Goal: Task Accomplishment & Management: Complete application form

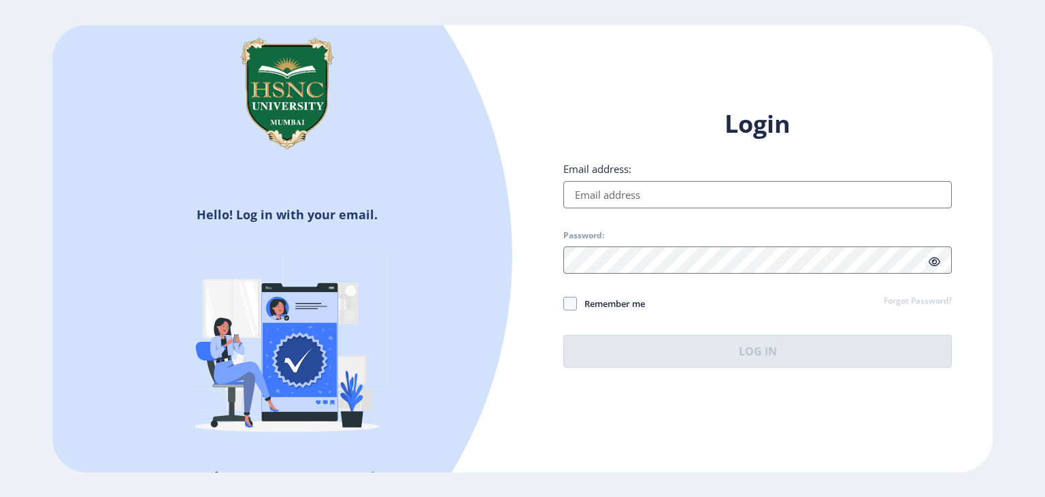
click at [689, 178] on div "Email address:" at bounding box center [758, 185] width 389 height 46
click at [677, 193] on input "Email address:" at bounding box center [758, 194] width 389 height 27
type input "[EMAIL_ADDRESS][DOMAIN_NAME]"
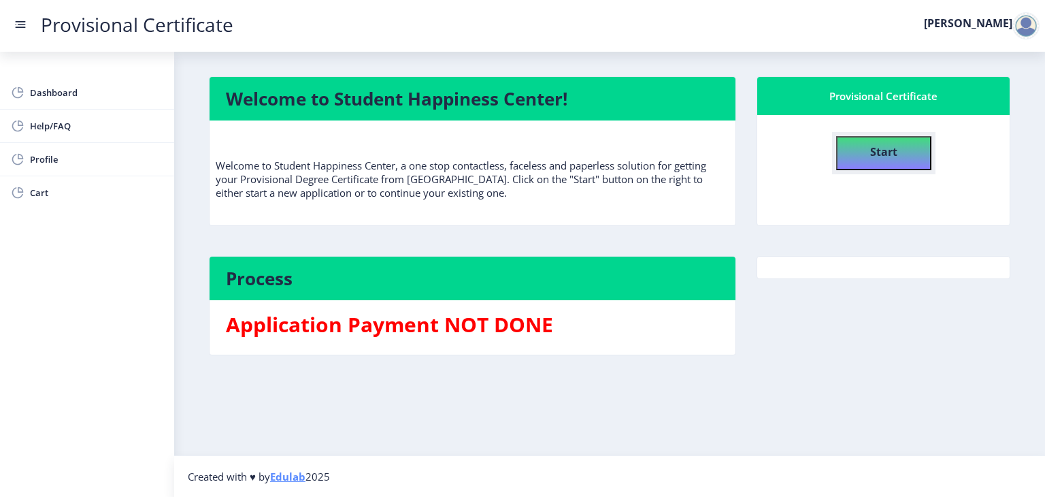
click at [891, 154] on b "Start" at bounding box center [884, 151] width 27 height 15
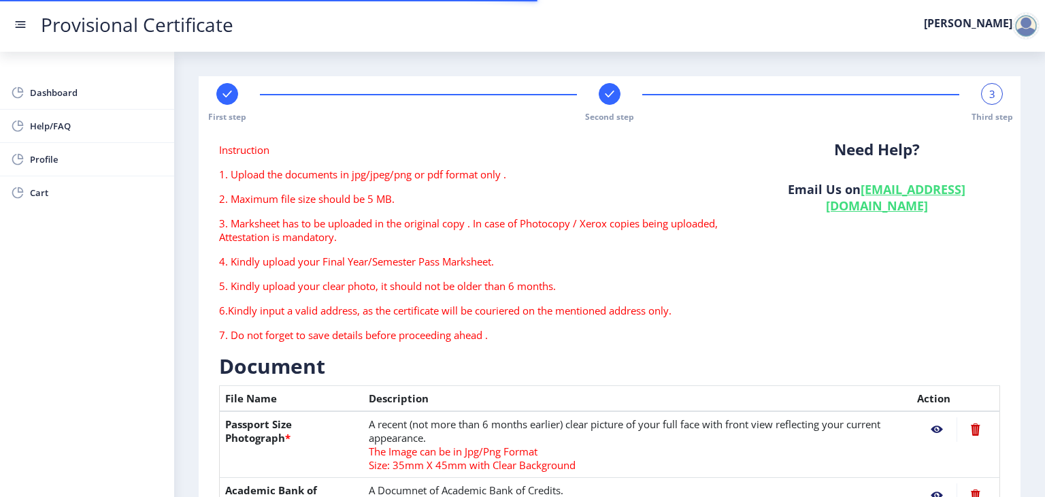
type textarea "[STREET_ADDRESS]"
type input "462001"
type input "Shahajahanabad S.O"
type input "BHOPAL"
type input "[GEOGRAPHIC_DATA]"
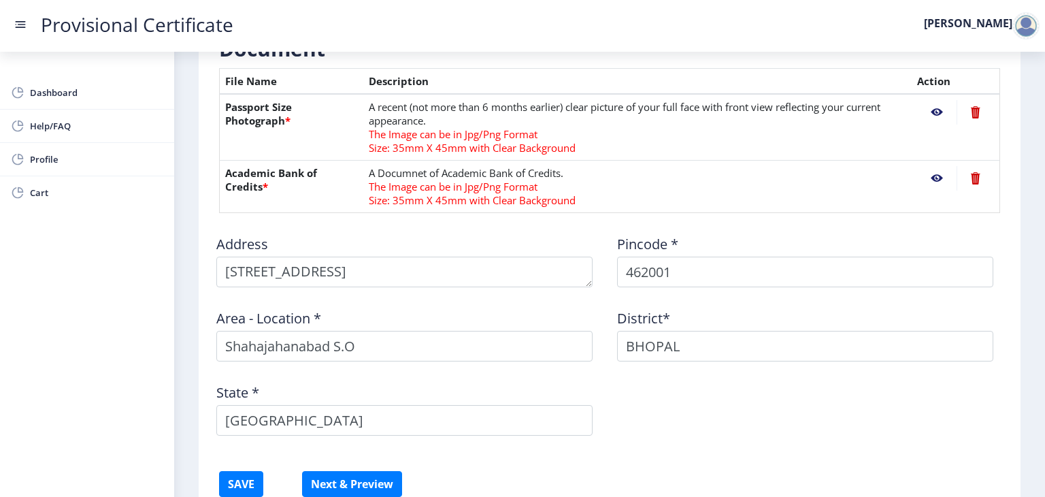
scroll to position [425, 0]
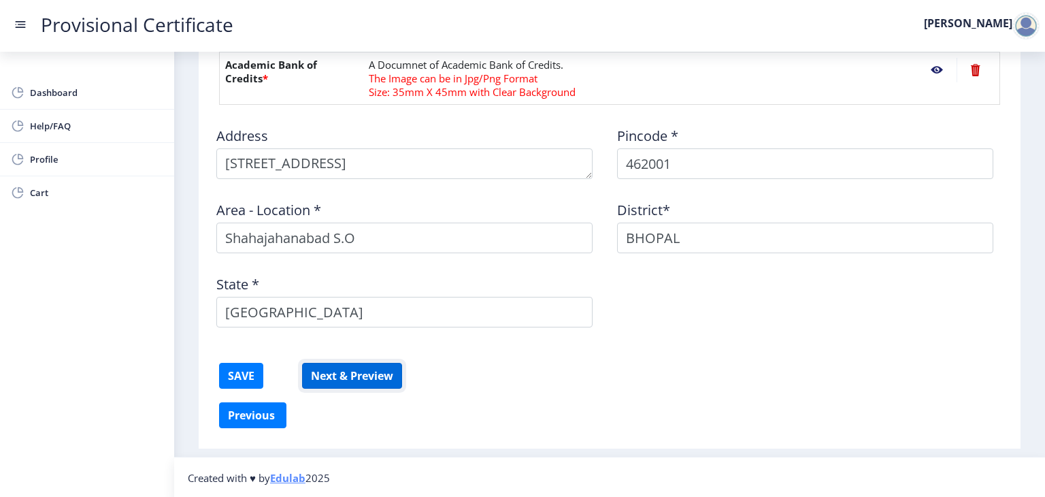
click at [359, 372] on button "Next & Preview" at bounding box center [352, 376] width 100 height 26
click at [231, 376] on button "SAVE" at bounding box center [241, 376] width 44 height 26
click at [247, 369] on button "SAVE" at bounding box center [241, 376] width 44 height 26
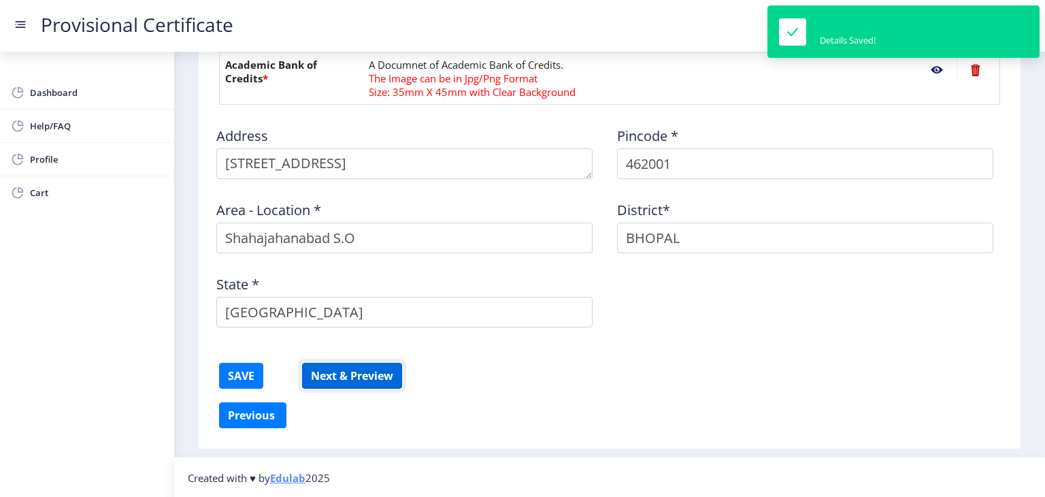
click at [390, 368] on button "Next & Preview" at bounding box center [352, 376] width 100 height 26
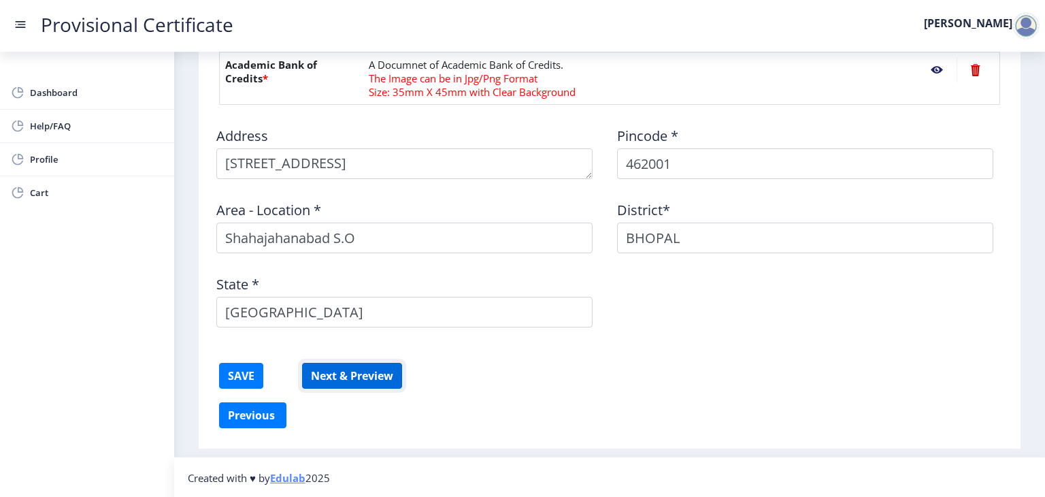
click at [368, 380] on button "Next & Preview" at bounding box center [352, 376] width 100 height 26
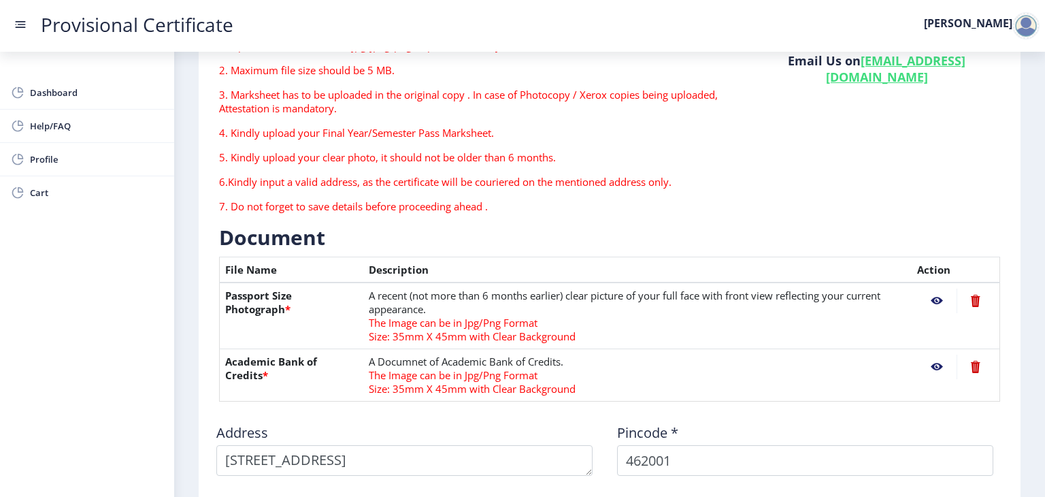
scroll to position [0, 0]
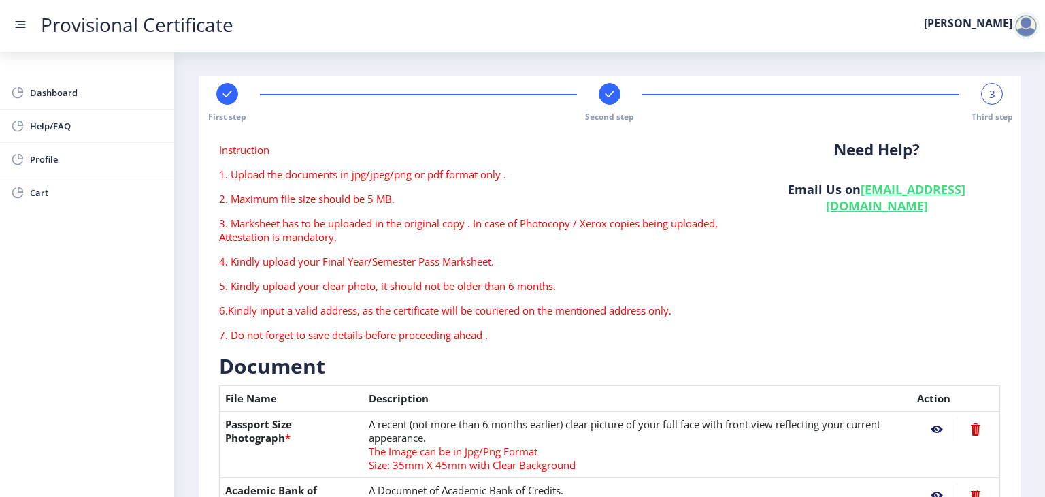
click at [611, 93] on rect at bounding box center [610, 94] width 14 height 14
select select "A"
select select "March"
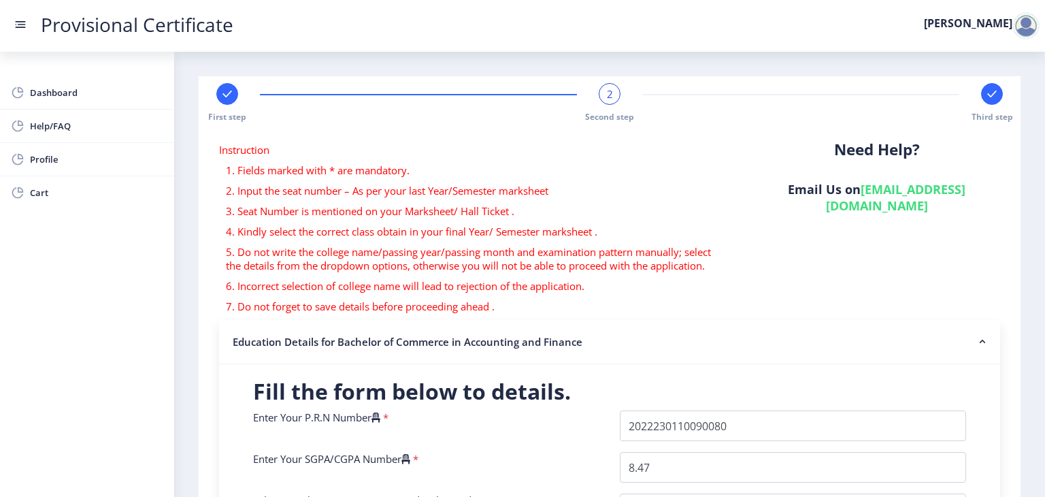
click at [611, 93] on div "2" at bounding box center [610, 94] width 22 height 22
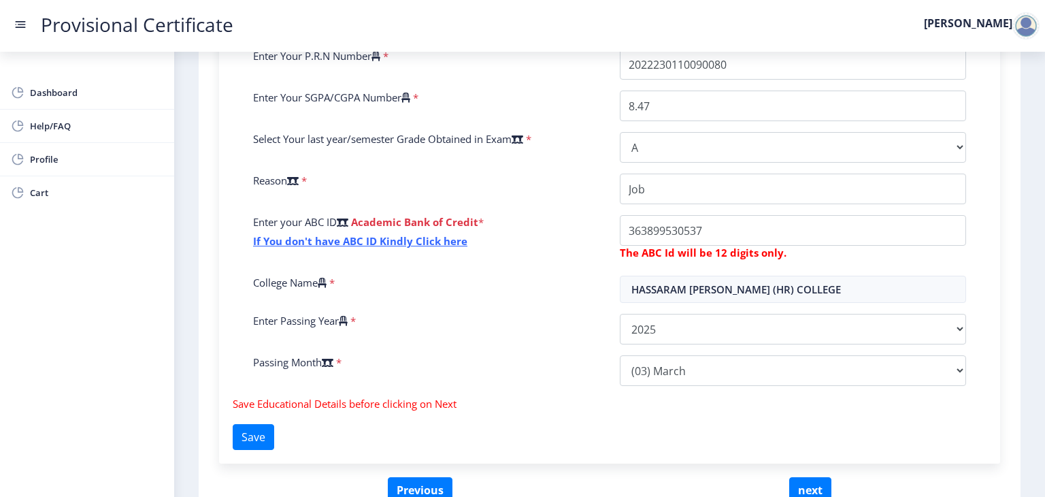
scroll to position [436, 0]
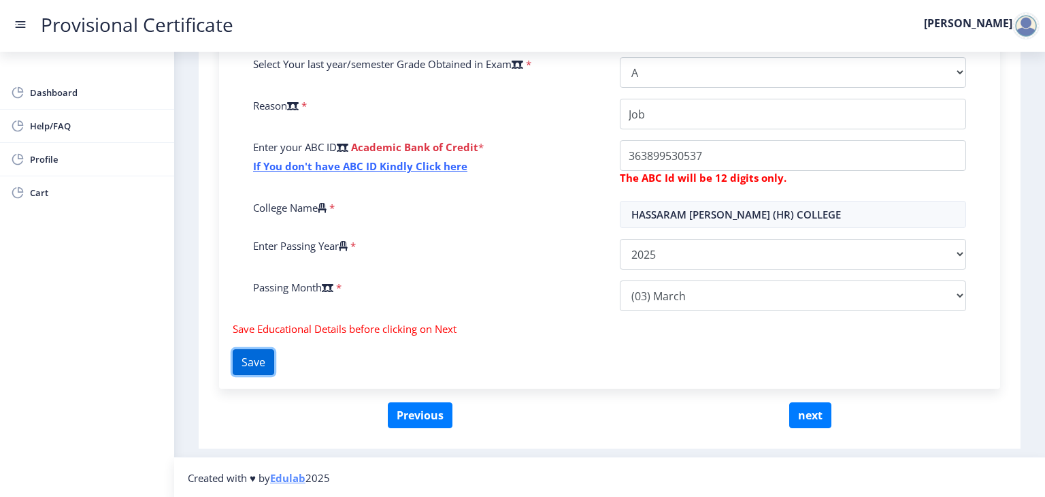
click at [261, 359] on button "Save" at bounding box center [254, 362] width 42 height 26
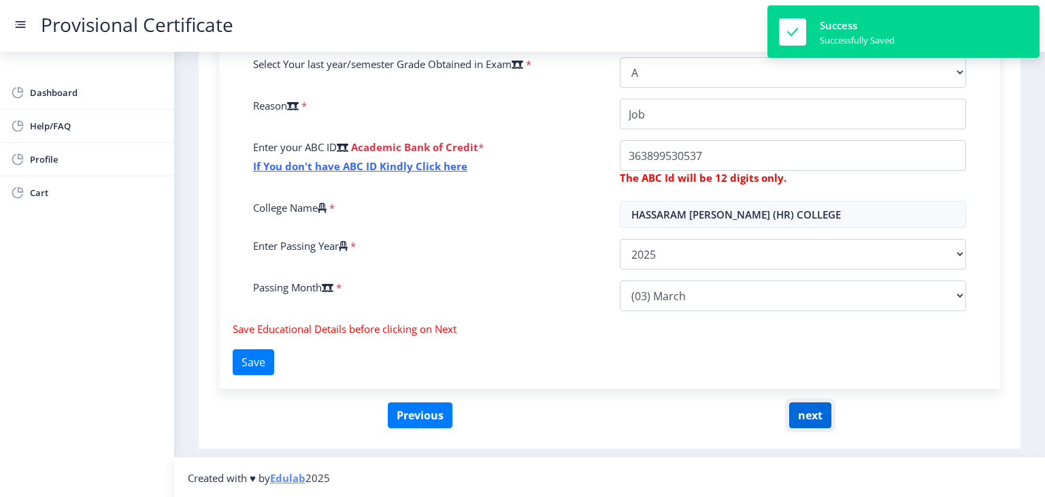
click at [813, 420] on button "next" at bounding box center [811, 415] width 42 height 26
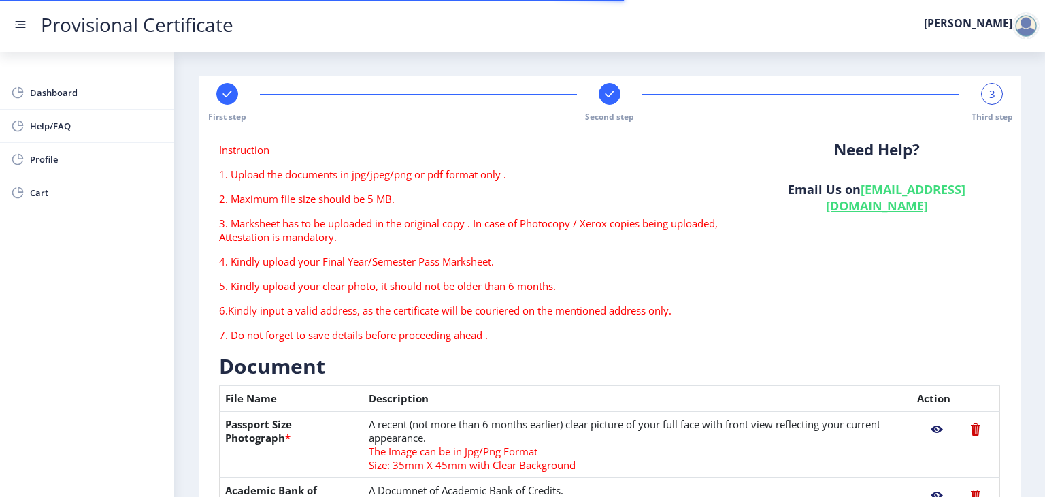
type textarea "[STREET_ADDRESS]"
type input "462001"
type input "Shahajahanabad S.O"
type input "BHOPAL"
type input "[GEOGRAPHIC_DATA]"
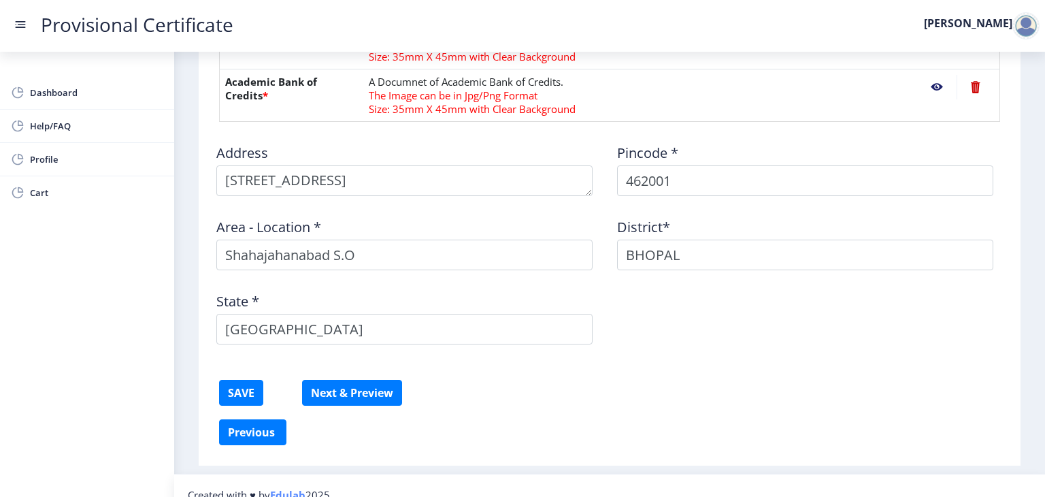
scroll to position [425, 0]
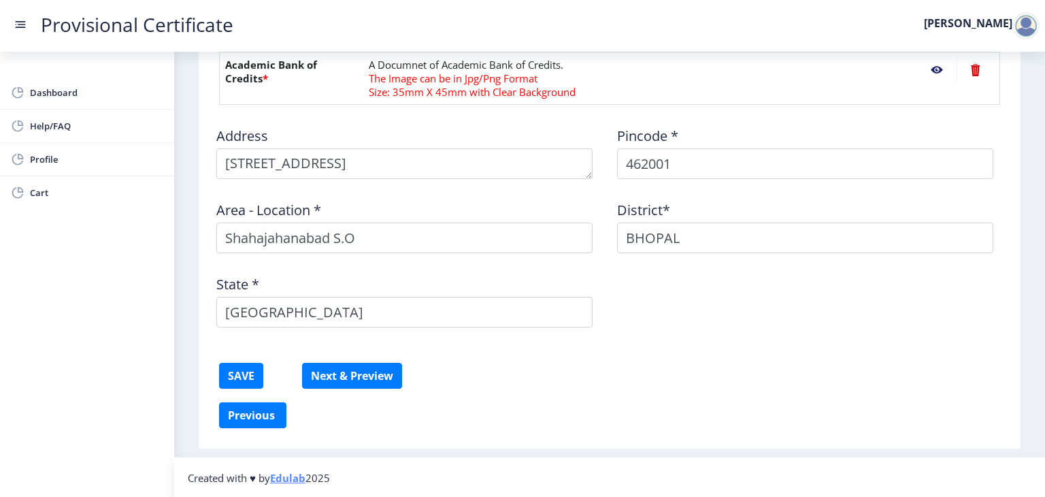
click at [404, 380] on form "Instruction 1. Upload the documents in jpg/jpeg/png or pdf format only . 2. Max…" at bounding box center [609, 60] width 781 height 685
click at [380, 379] on button "Next & Preview" at bounding box center [352, 376] width 100 height 26
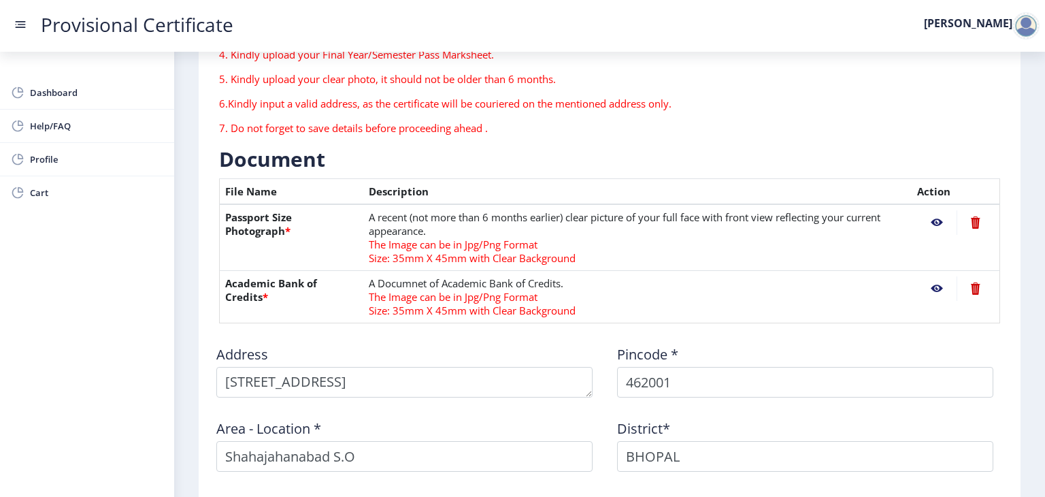
scroll to position [206, 0]
drag, startPoint x: 937, startPoint y: 216, endPoint x: 933, endPoint y: 227, distance: 11.6
click at [933, 227] on nb-action at bounding box center [936, 224] width 39 height 25
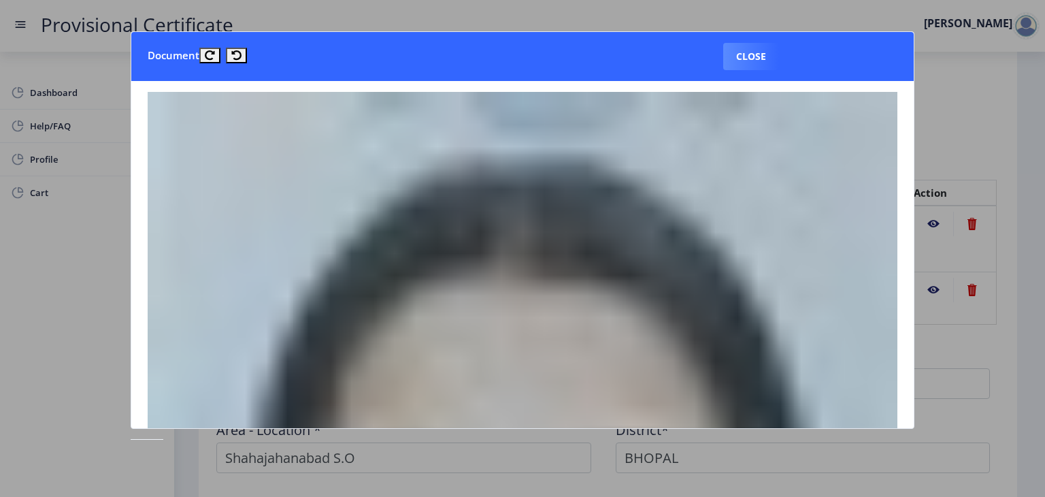
click at [933, 227] on div at bounding box center [522, 248] width 1045 height 497
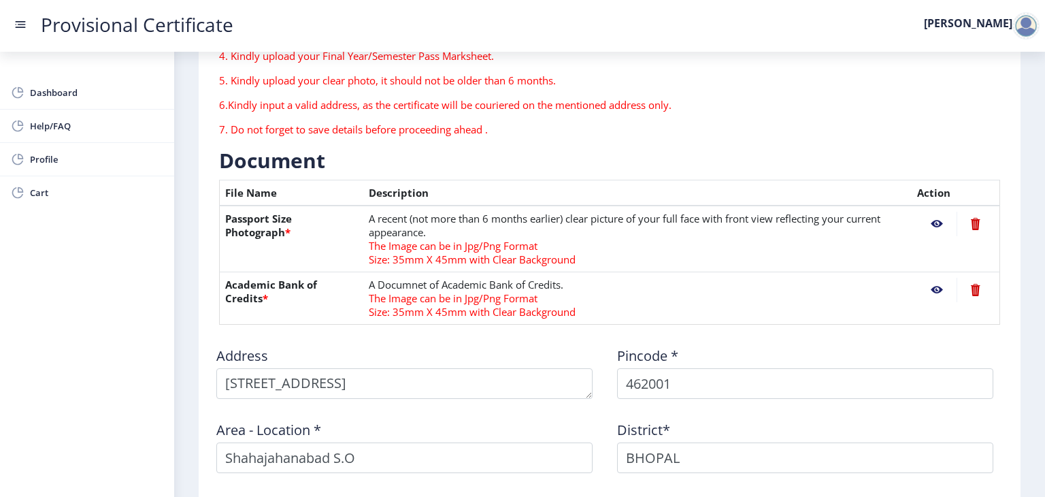
click at [933, 227] on nb-action at bounding box center [936, 224] width 39 height 25
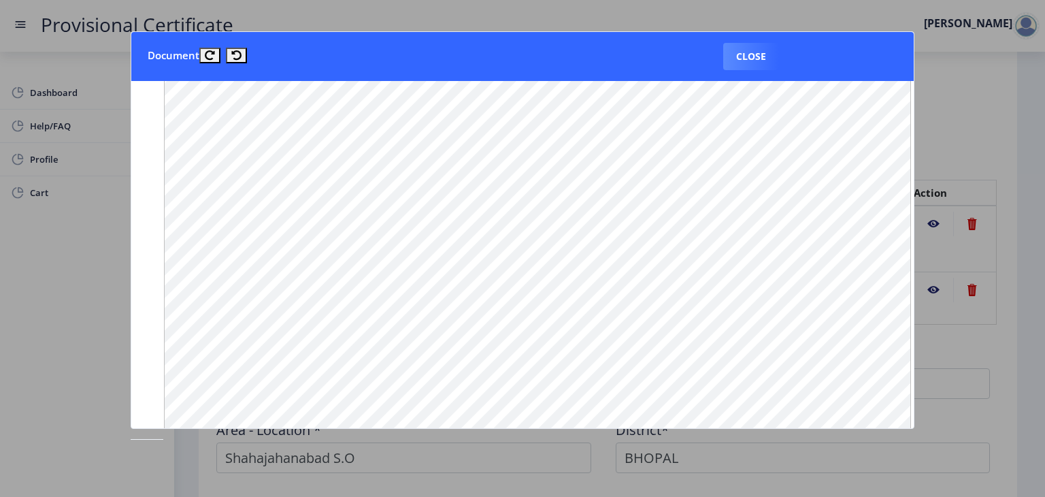
scroll to position [1117, 0]
click at [755, 55] on button "Close" at bounding box center [752, 56] width 56 height 27
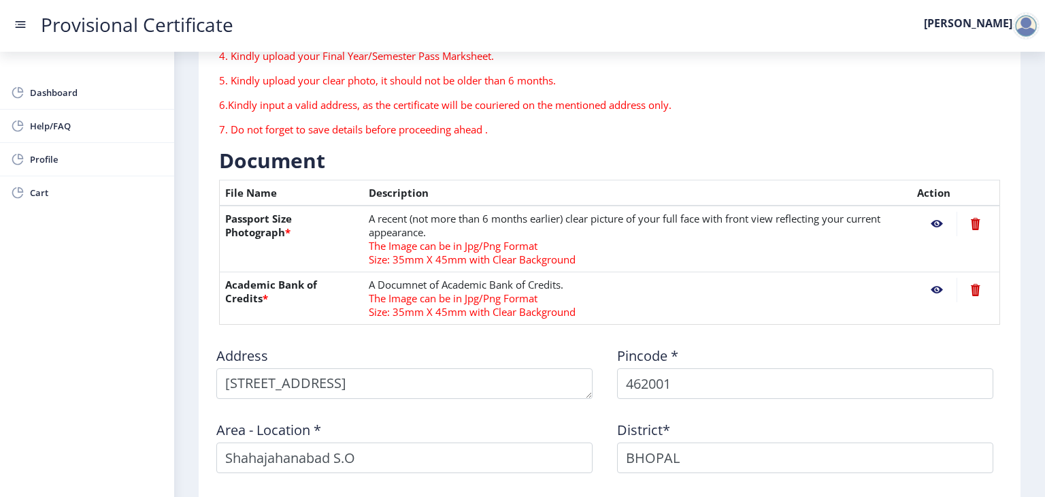
click at [969, 222] on nb-action at bounding box center [975, 224] width 37 height 25
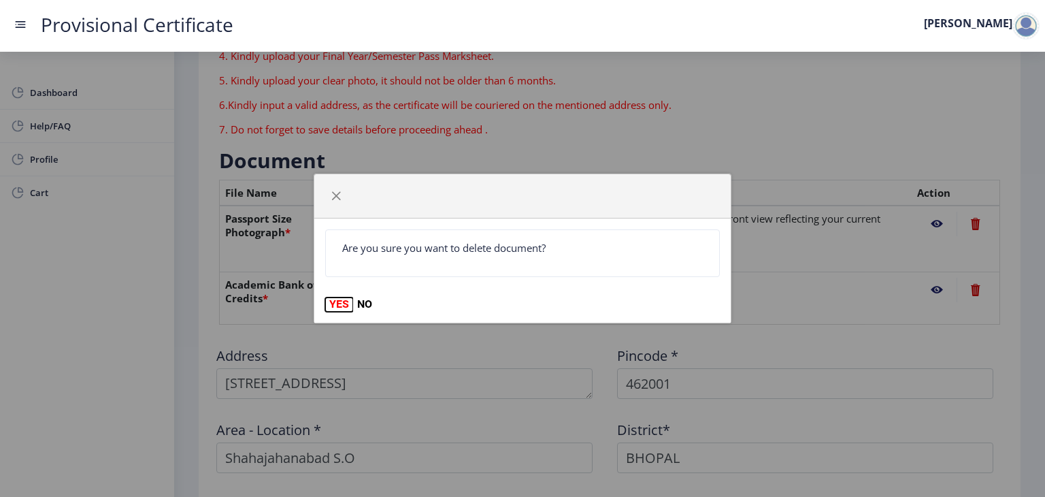
click at [336, 299] on button "YES" at bounding box center [339, 304] width 28 height 14
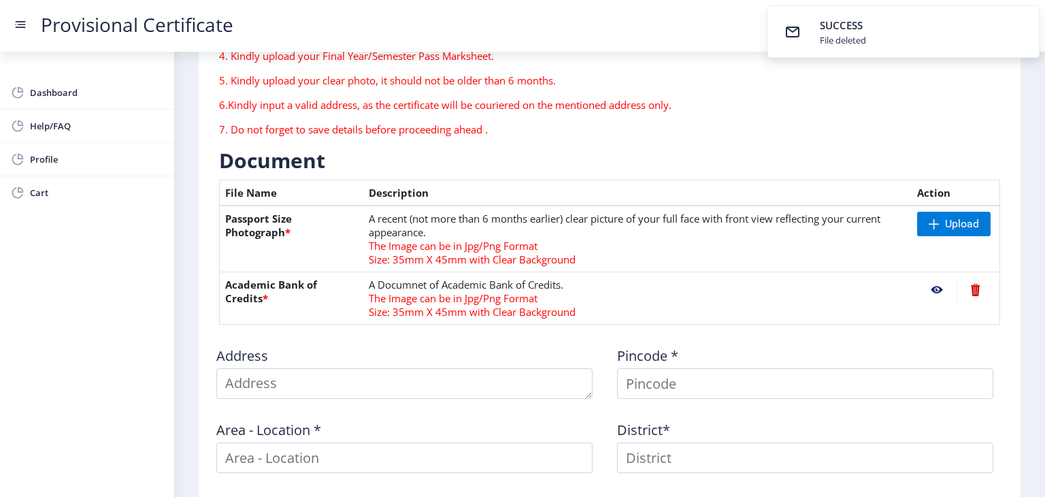
click at [974, 289] on nb-action at bounding box center [975, 290] width 37 height 25
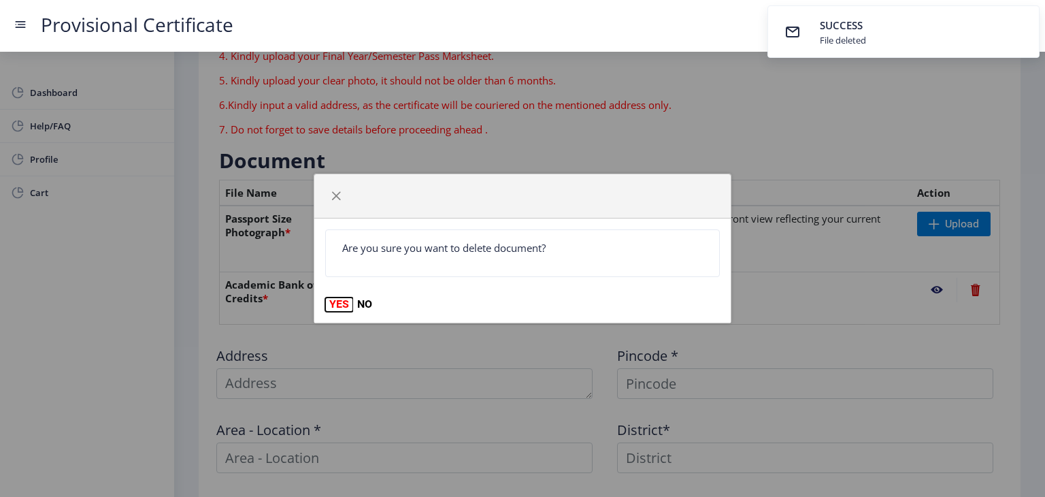
click at [333, 304] on button "YES" at bounding box center [339, 304] width 28 height 14
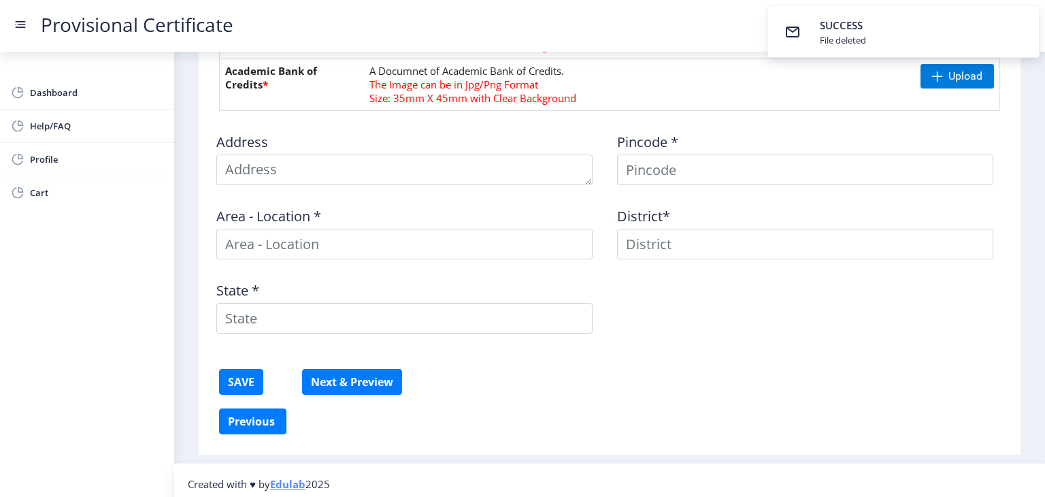
scroll to position [423, 0]
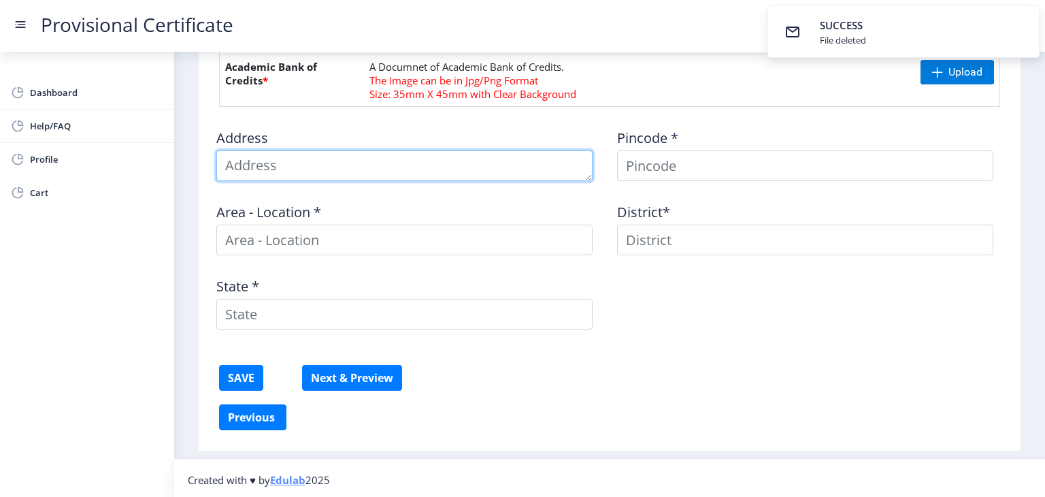
click at [483, 157] on textarea at bounding box center [404, 165] width 376 height 31
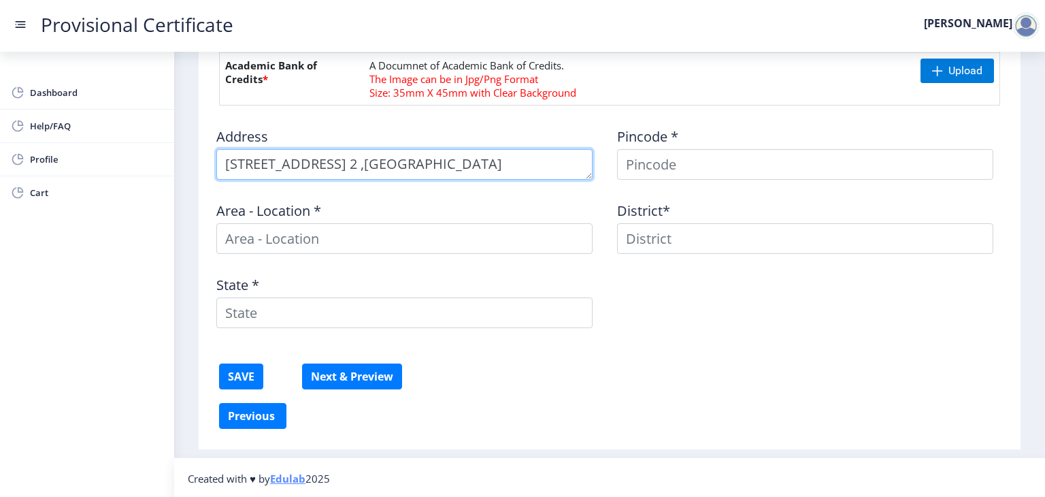
scroll to position [14, 0]
type textarea "[STREET_ADDRESS] 2 ,idgah hills [GEOGRAPHIC_DATA]"
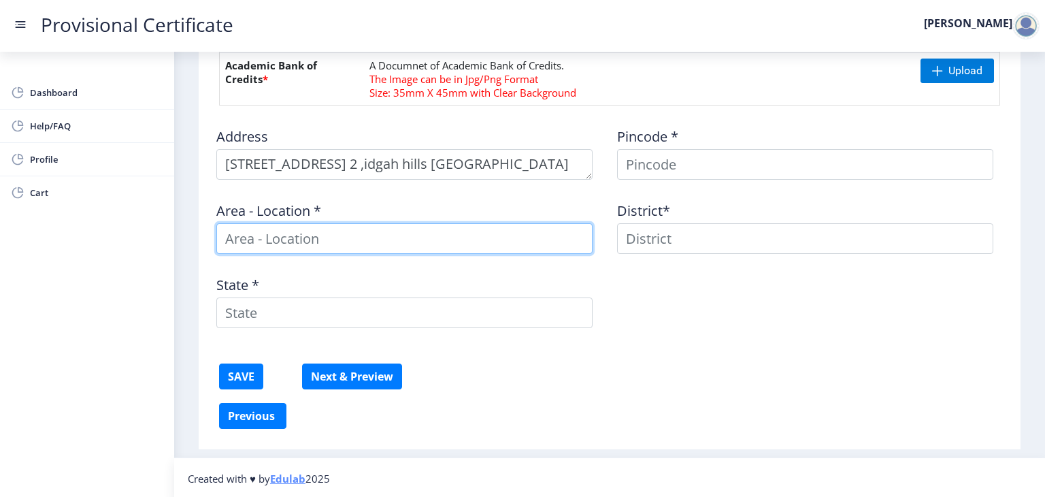
click at [341, 233] on input at bounding box center [404, 238] width 376 height 31
type input "Shahajahanabad S.O"
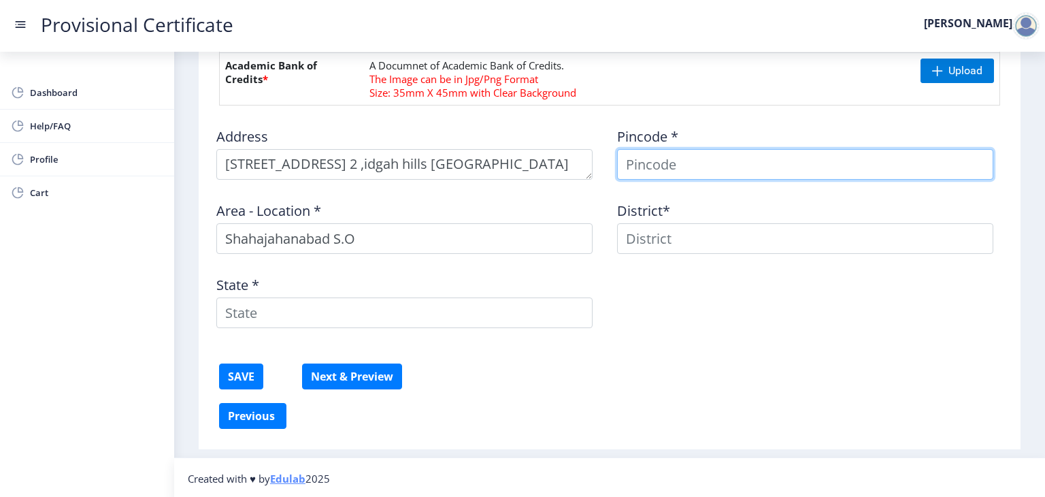
click at [749, 159] on input at bounding box center [805, 164] width 376 height 31
type input "462001"
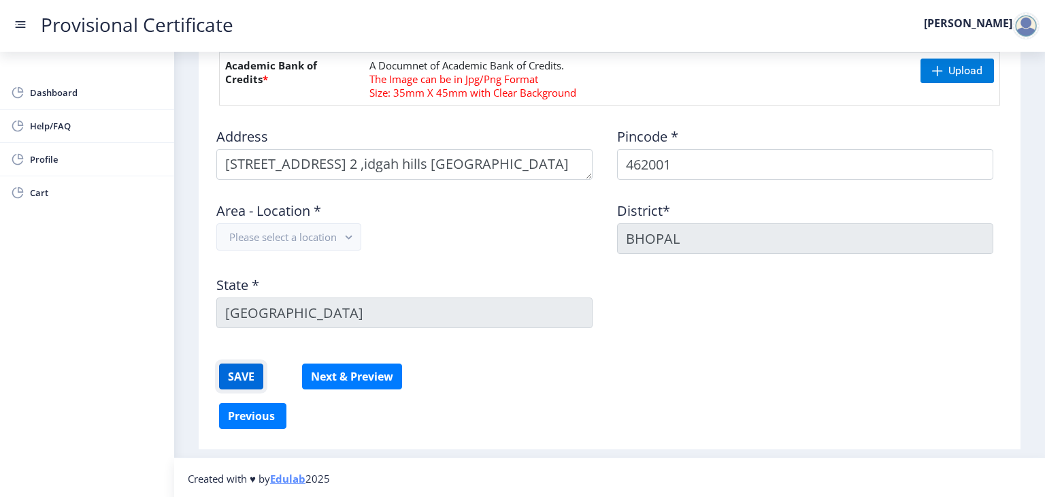
click at [250, 368] on button "SAVE" at bounding box center [241, 376] width 44 height 26
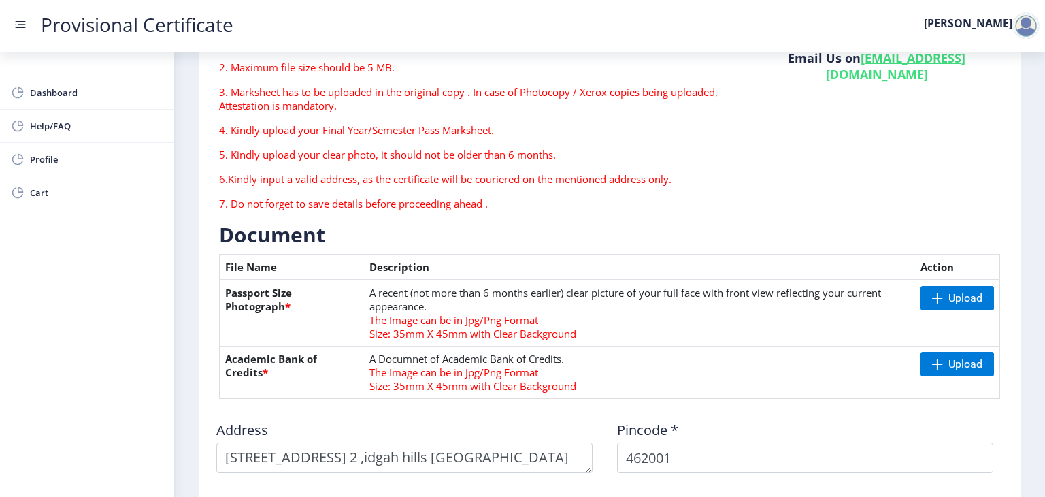
scroll to position [0, 0]
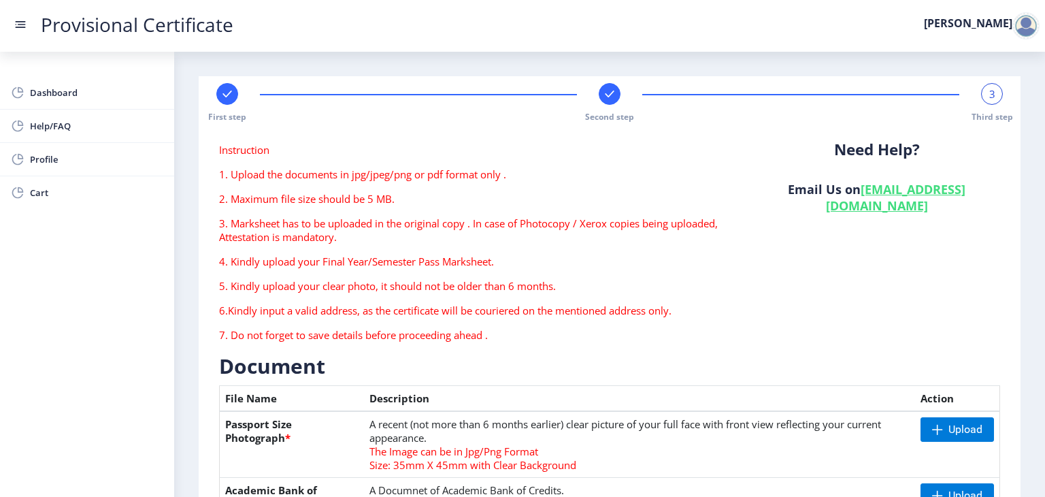
click at [990, 96] on span "3" at bounding box center [993, 94] width 6 height 14
click at [981, 98] on div "3 Third step" at bounding box center [992, 102] width 22 height 39
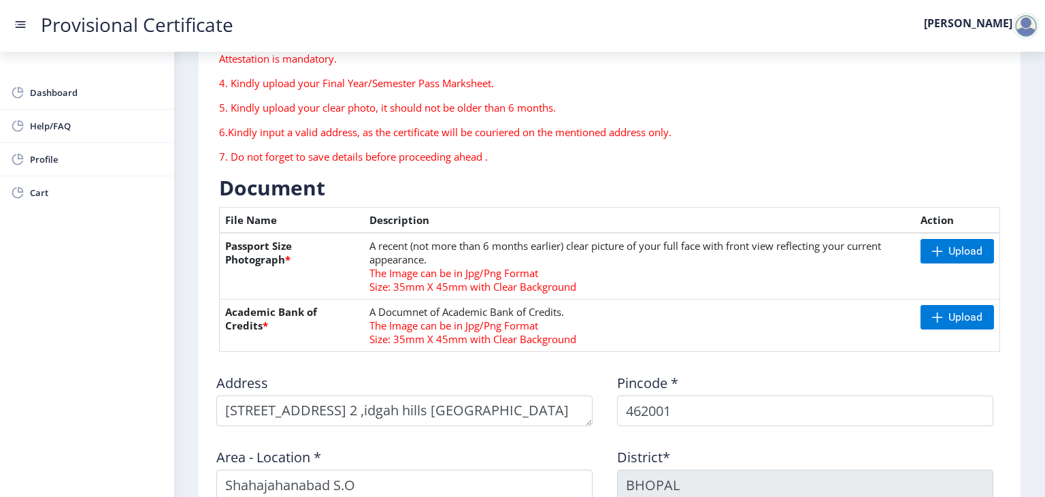
scroll to position [179, 0]
